Goal: Information Seeking & Learning: Compare options

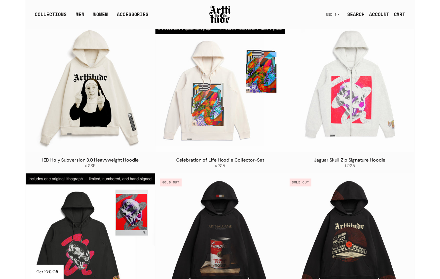
scroll to position [411, 0]
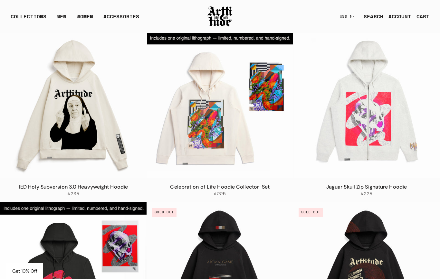
click at [372, 129] on img at bounding box center [367, 105] width 146 height 146
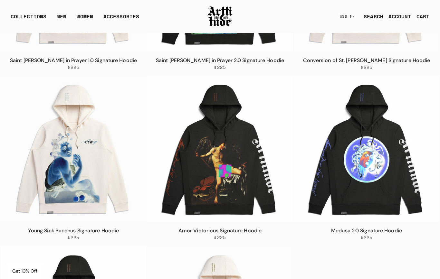
scroll to position [1568, 0]
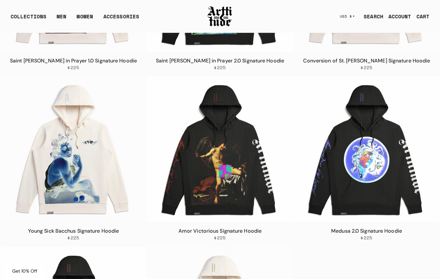
click at [367, 140] on img at bounding box center [367, 149] width 146 height 146
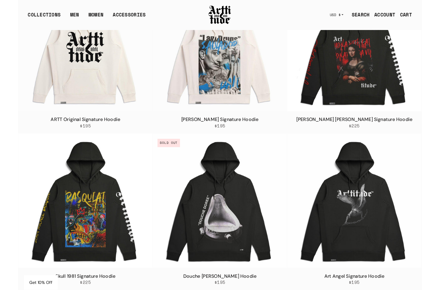
scroll to position [1158, 0]
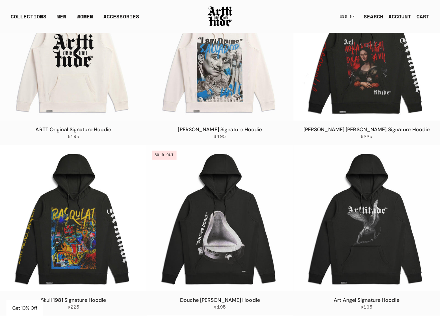
click at [87, 227] on img at bounding box center [73, 218] width 146 height 146
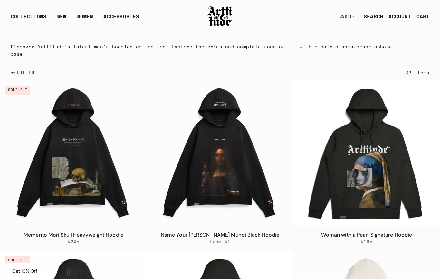
scroll to position [0, 0]
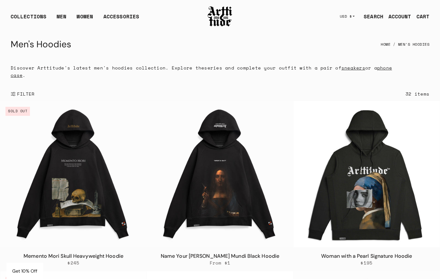
click at [0, 0] on link "T-Shirts" at bounding box center [0, 0] width 0 height 0
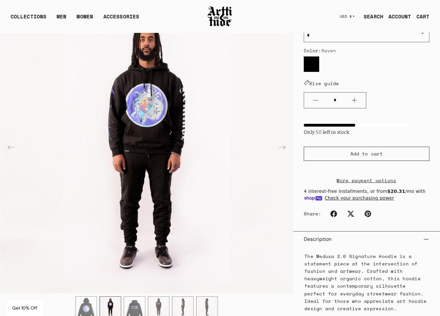
click at [13, 145] on div "Previous slide" at bounding box center [10, 147] width 15 height 15
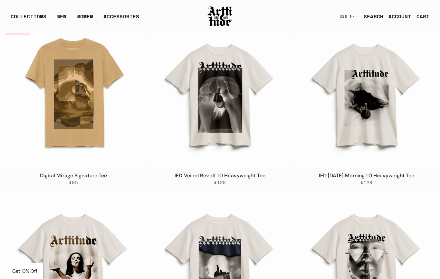
scroll to position [1793, 0]
